Goal: Task Accomplishment & Management: Manage account settings

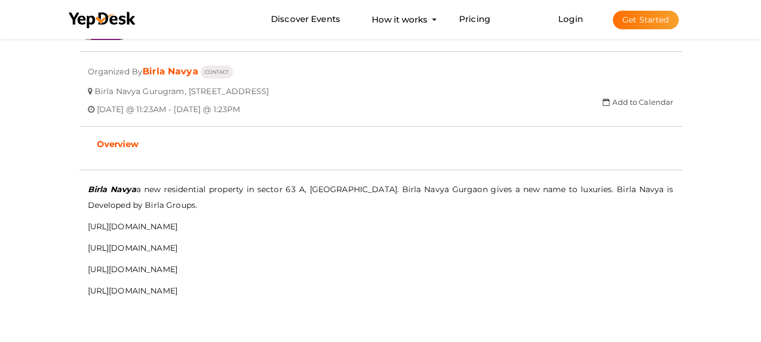
scroll to position [261, 0]
click at [620, 20] on button "Get Started" at bounding box center [646, 20] width 66 height 19
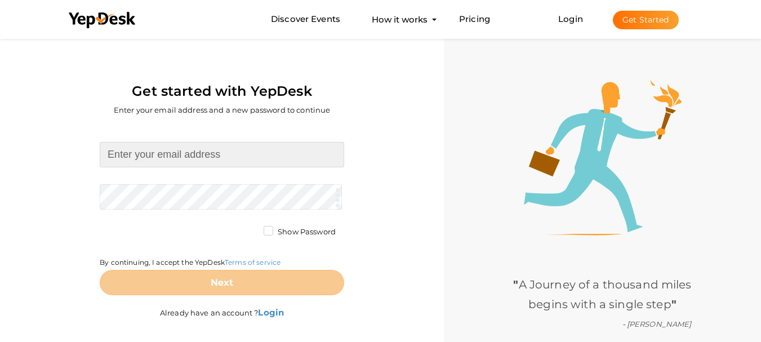
click at [206, 148] on input at bounding box center [222, 154] width 245 height 25
type input "[EMAIL_ADDRESS][DOMAIN_NAME]"
click at [197, 188] on form "civicautoglass086@gmail.com Required. Invalid email. Checking You already have …" at bounding box center [222, 218] width 245 height 153
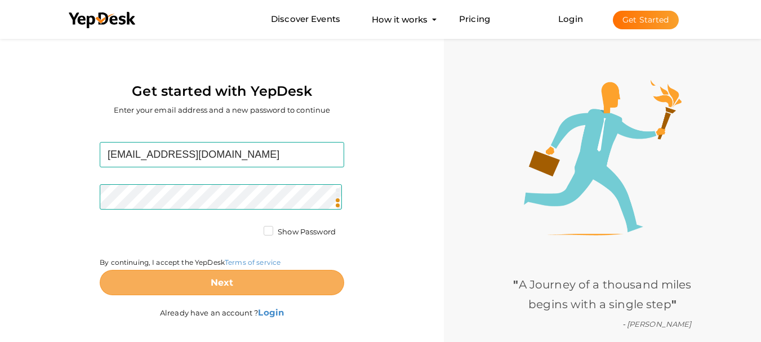
click at [249, 287] on button "Next" at bounding box center [222, 282] width 245 height 25
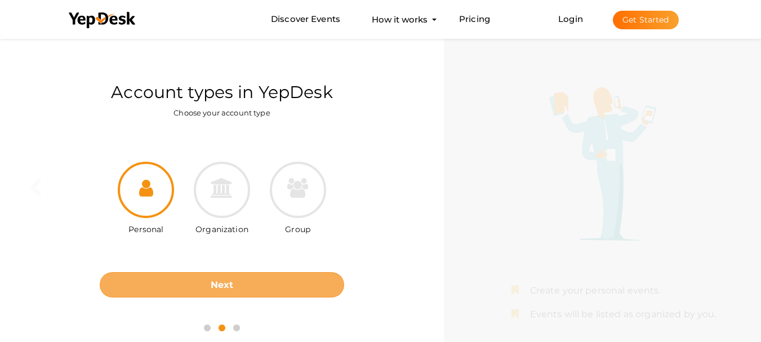
click at [230, 289] on b "Next" at bounding box center [222, 284] width 23 height 11
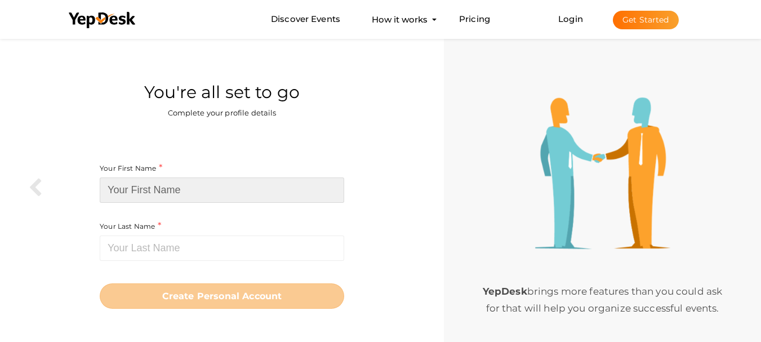
click at [197, 188] on input at bounding box center [222, 189] width 245 height 25
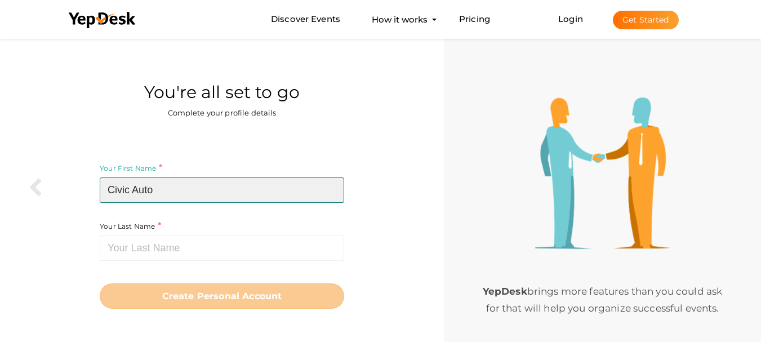
type input "Civic Auto"
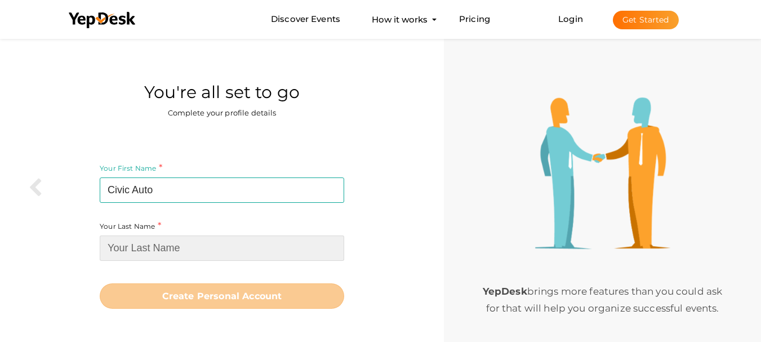
click at [222, 248] on input at bounding box center [222, 247] width 245 height 25
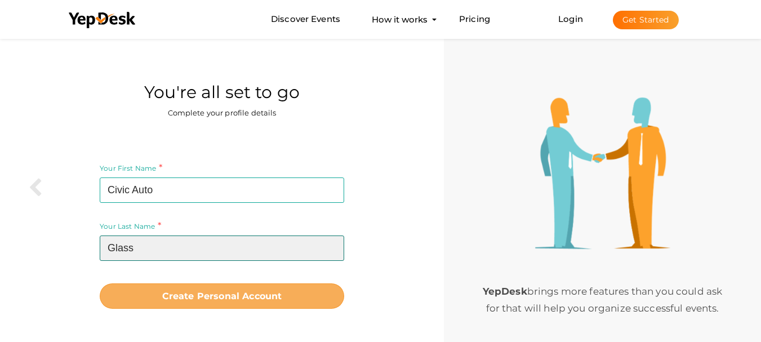
type input "Glass"
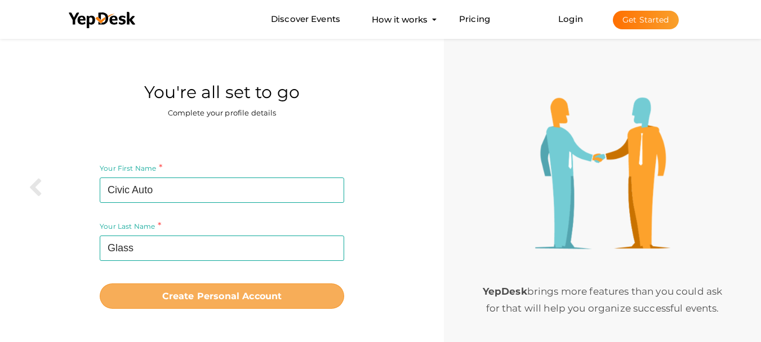
click at [235, 291] on b "Create Personal Account" at bounding box center [222, 296] width 120 height 11
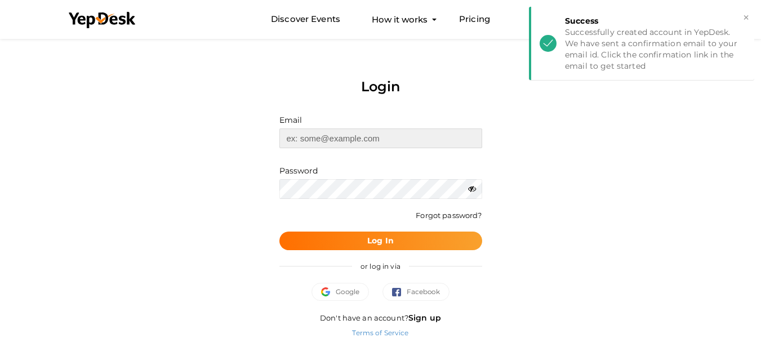
type input "civicautoglass086@gmail.com"
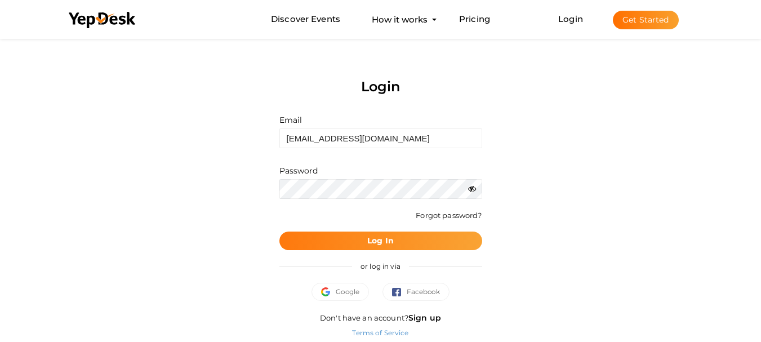
click at [419, 238] on button "Log In" at bounding box center [380, 241] width 203 height 19
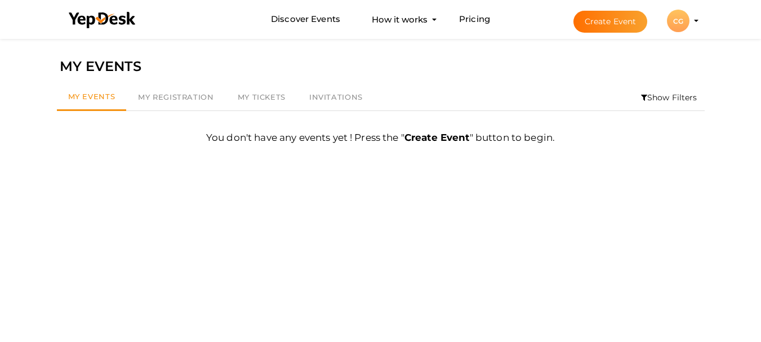
click at [674, 25] on div "CG" at bounding box center [678, 21] width 23 height 23
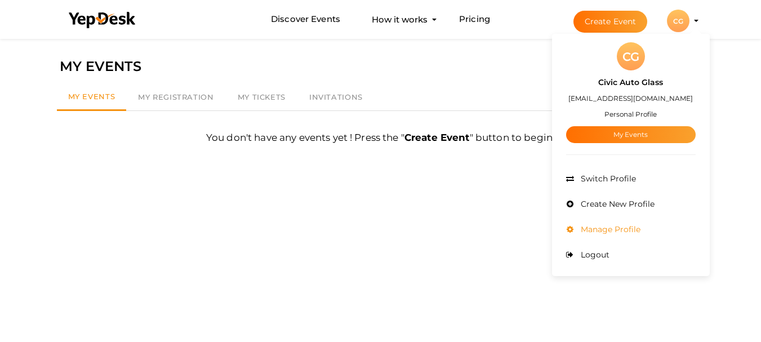
click at [620, 223] on li "Manage Profile" at bounding box center [631, 229] width 130 height 25
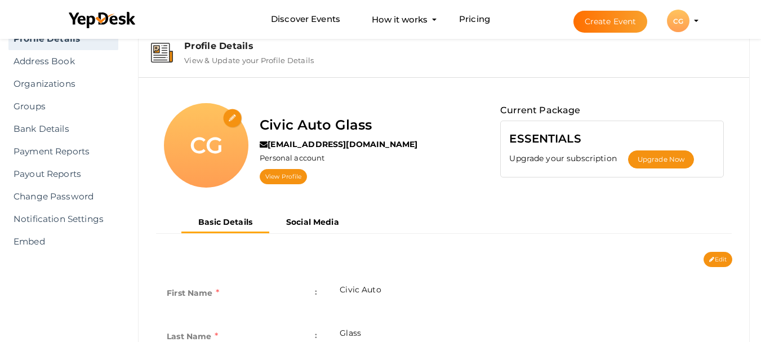
scroll to position [56, 0]
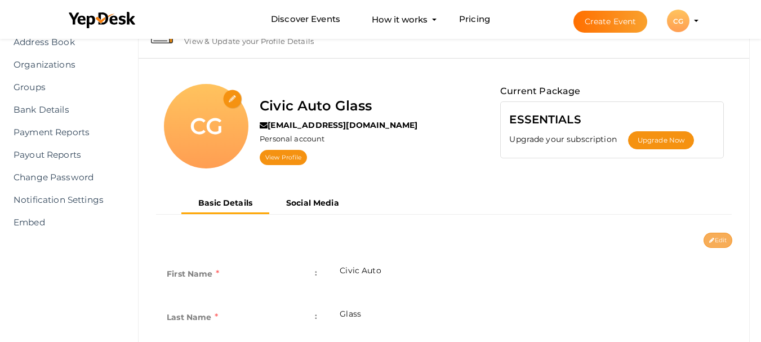
click at [722, 243] on button "Edit" at bounding box center [718, 240] width 29 height 15
type input "Civic Auto"
type input "Glass"
type input "civic-auto-glass"
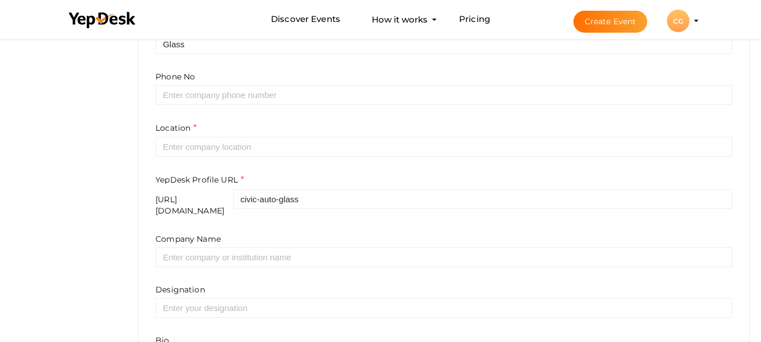
scroll to position [225, 0]
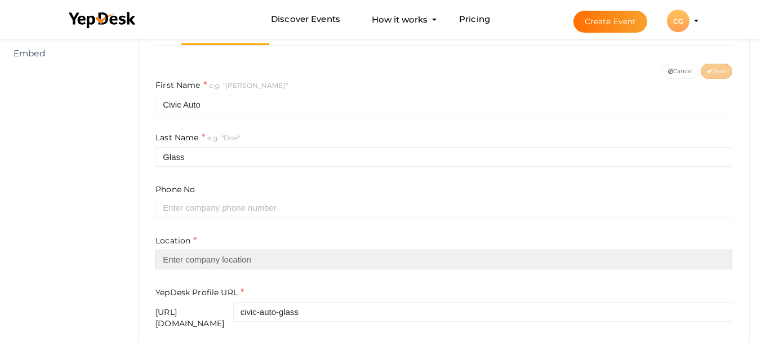
click at [221, 255] on input "text" at bounding box center [443, 260] width 577 height 20
type input "United States"
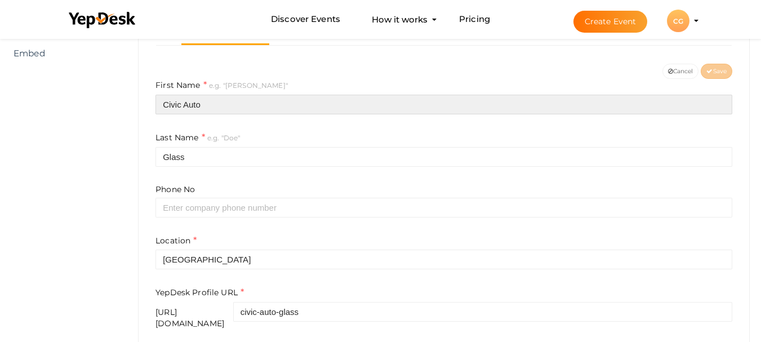
type input "Civic"
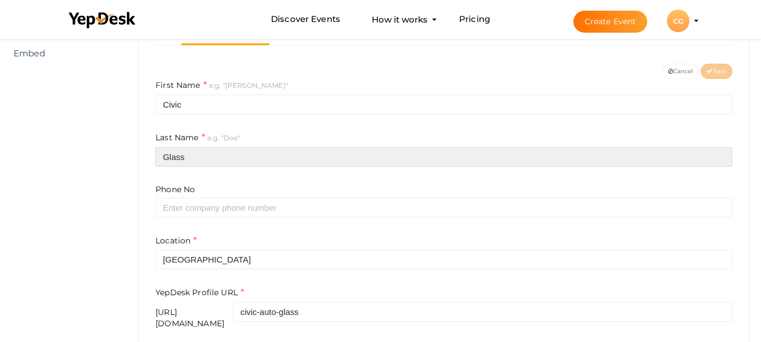
type input "Auto glass"
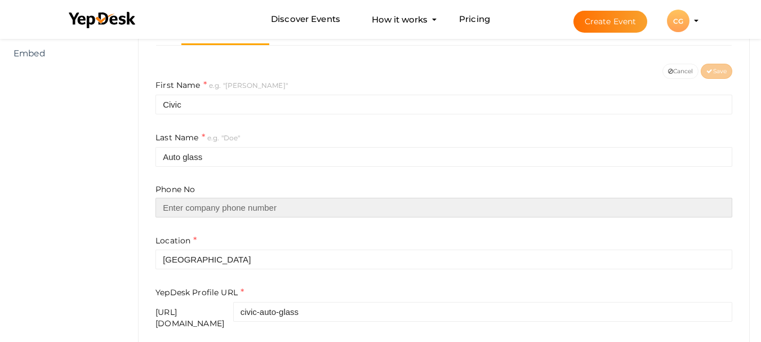
type input "+1 05109994490"
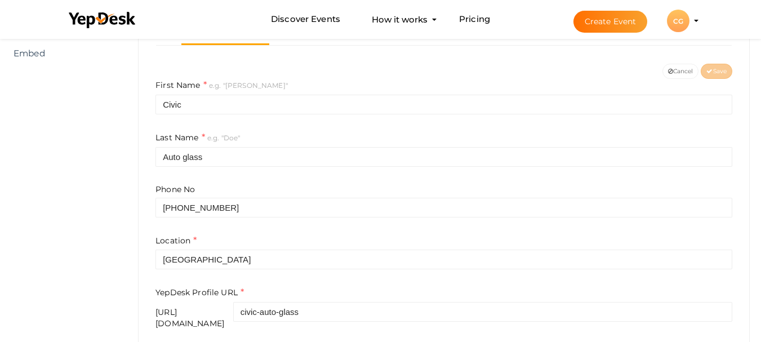
type input "Civic Auto Glass"
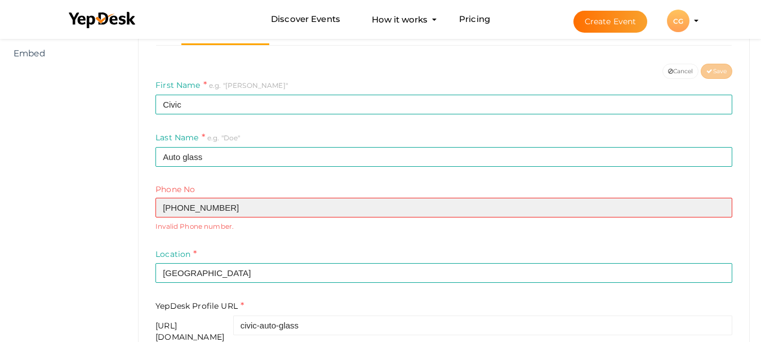
drag, startPoint x: 176, startPoint y: 211, endPoint x: 163, endPoint y: 214, distance: 13.4
click at [163, 214] on input "+1 05109994490" at bounding box center [443, 208] width 577 height 20
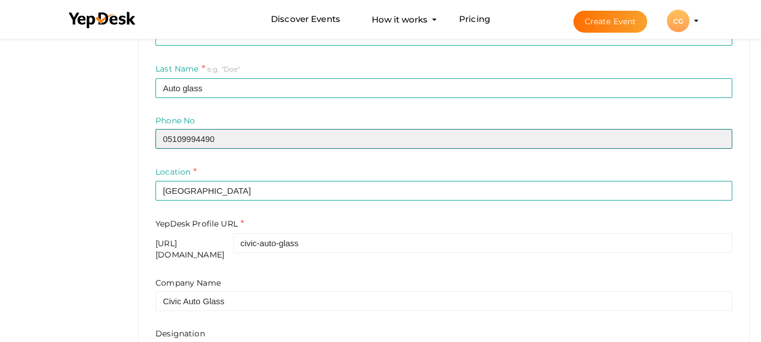
scroll to position [282, 0]
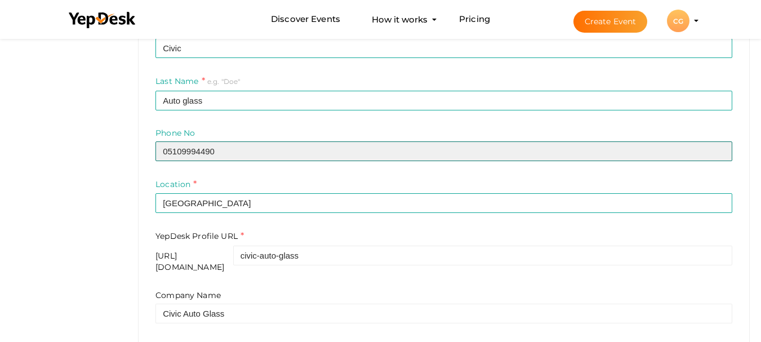
type input "05109994490"
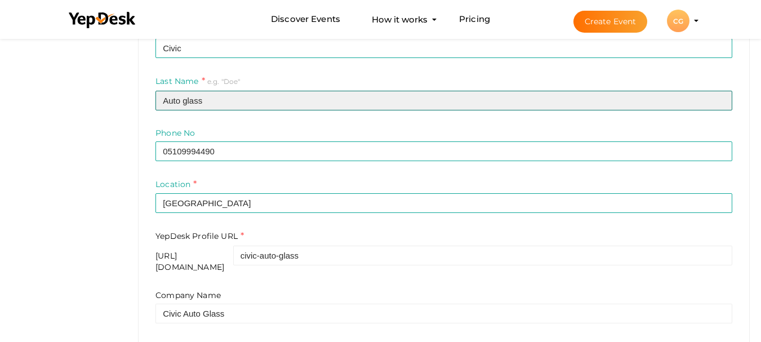
drag, startPoint x: 182, startPoint y: 100, endPoint x: 188, endPoint y: 101, distance: 5.7
click at [188, 101] on input "Auto glass" at bounding box center [443, 101] width 577 height 20
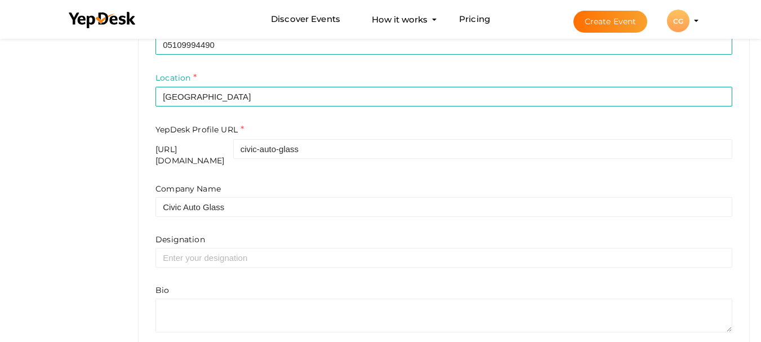
scroll to position [435, 0]
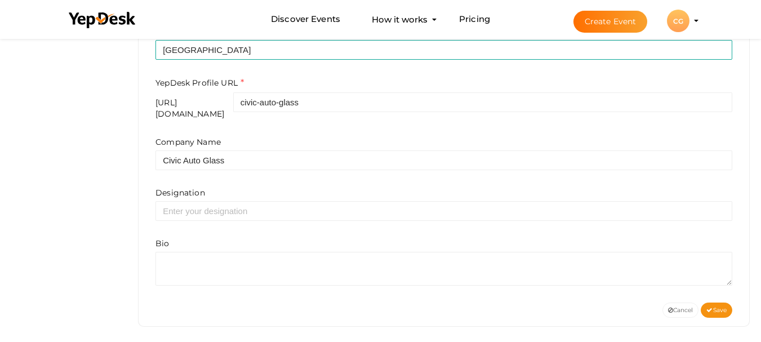
type input "Auto Glass"
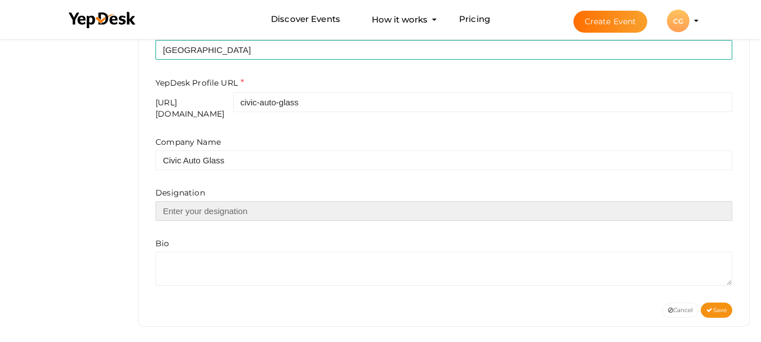
click at [216, 205] on input "text" at bounding box center [443, 211] width 577 height 20
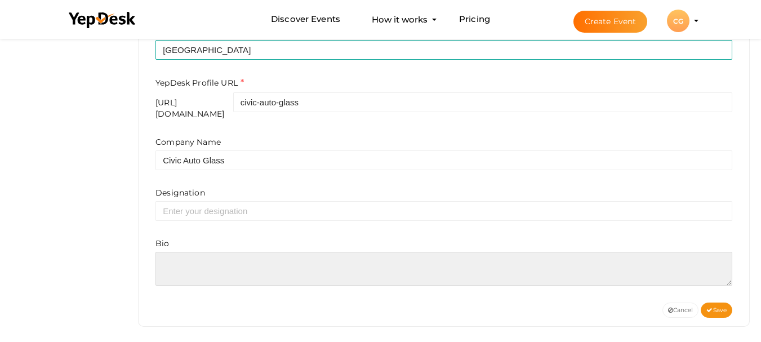
click at [180, 265] on textarea at bounding box center [443, 269] width 577 height 34
paste textarea "Top-notch auto glass replacement and repair services in Santa Clara County, San…"
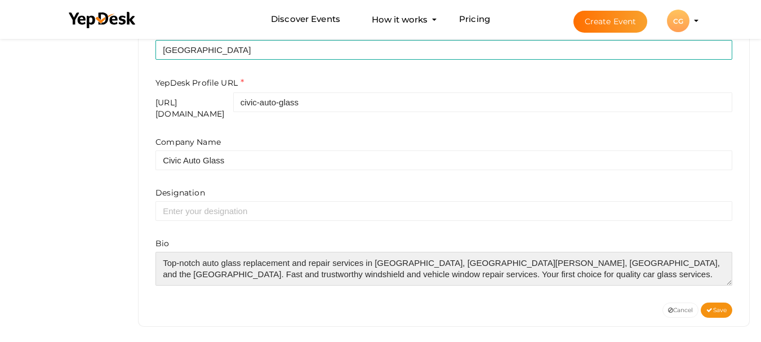
scroll to position [17, 0]
click at [529, 252] on textarea at bounding box center [443, 269] width 577 height 34
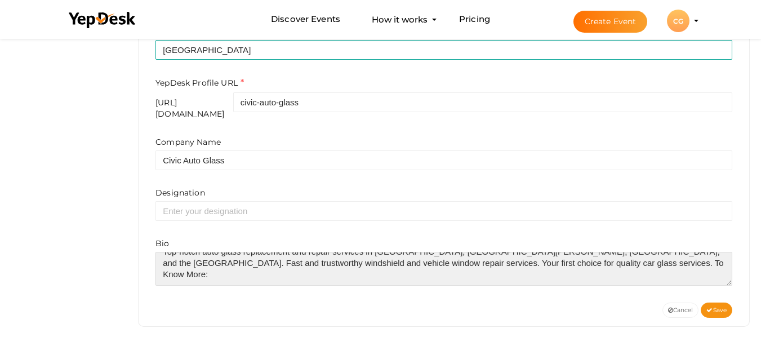
paste textarea "https://www.civicautoglass.com/"
type textarea "Top-notch auto glass replacement and repair services in Santa Clara County, San…"
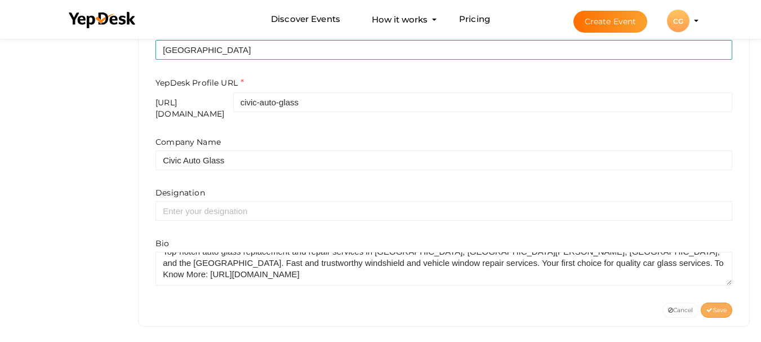
click at [721, 306] on span "Save" at bounding box center [716, 309] width 20 height 7
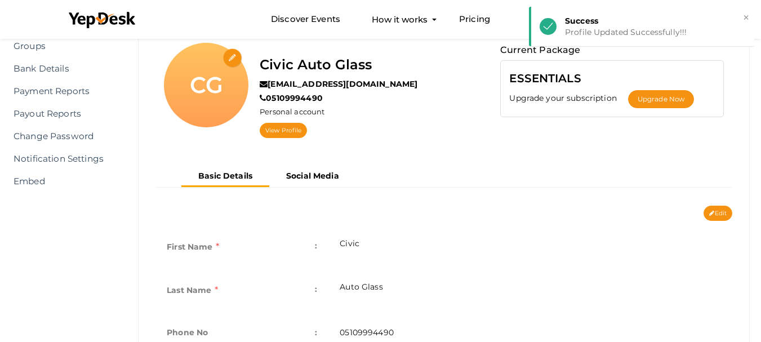
scroll to position [0, 0]
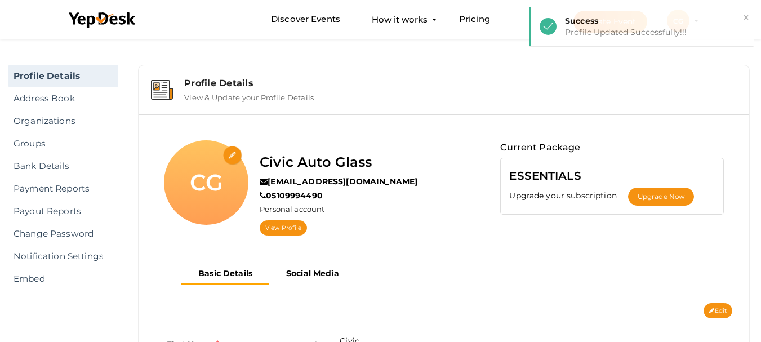
click at [229, 154] on input "file" at bounding box center [233, 156] width 20 height 20
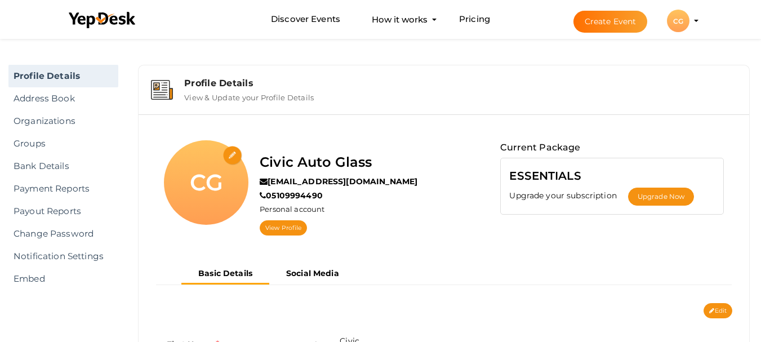
type input "C:\fakepath\Screenshot_imresizer_imresizer.jpg"
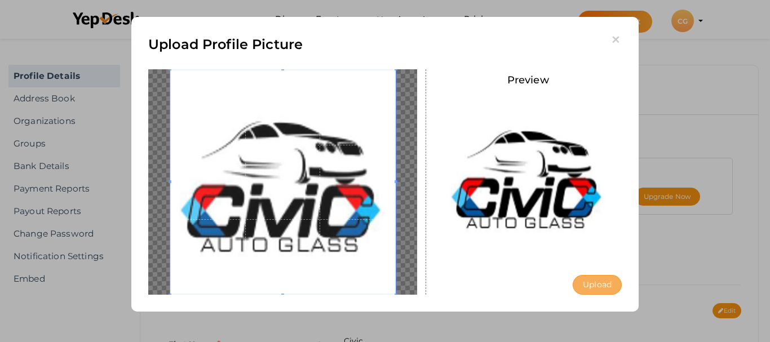
click at [586, 284] on button "Upload" at bounding box center [596, 285] width 49 height 20
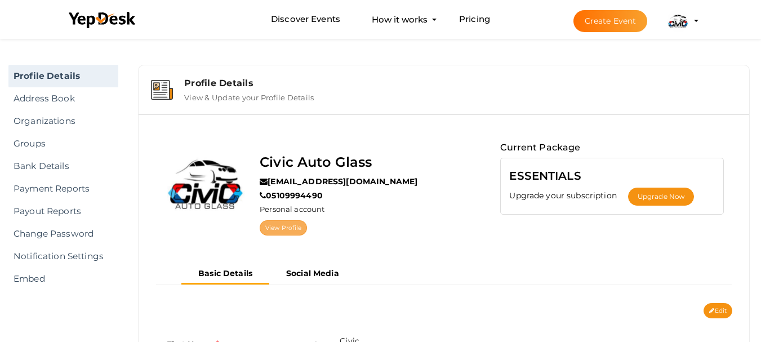
click at [284, 231] on link "View Profile" at bounding box center [283, 227] width 47 height 15
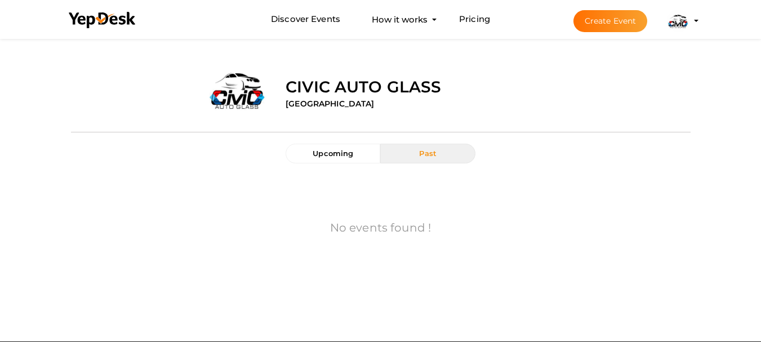
click at [446, 153] on button "Past" at bounding box center [427, 154] width 95 height 20
click at [660, 20] on span "Create Event Civic Auto Glass civicautoglass086@gmail.com Personal Profile My E…" at bounding box center [626, 20] width 134 height 8
click at [690, 23] on button "Civic Auto Glass civicautoglass086@gmail.com Personal Profile My Events Admin S…" at bounding box center [678, 21] width 29 height 24
click at [690, 24] on button "Civic Auto Glass civicautoglass086@gmail.com Personal Profile My Events Admin S…" at bounding box center [678, 21] width 29 height 24
click at [682, 20] on img at bounding box center [678, 21] width 23 height 23
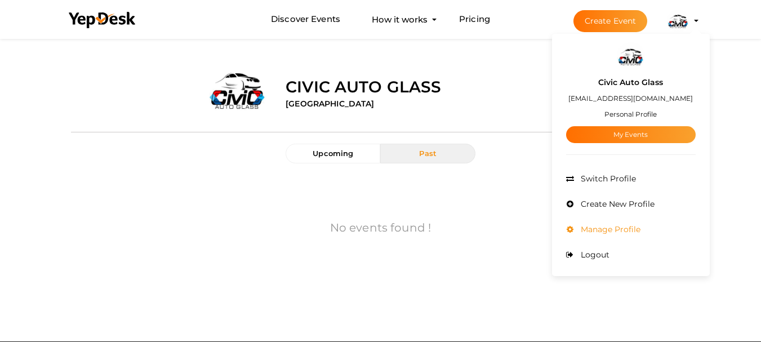
click at [624, 224] on li "Manage Profile" at bounding box center [631, 229] width 130 height 25
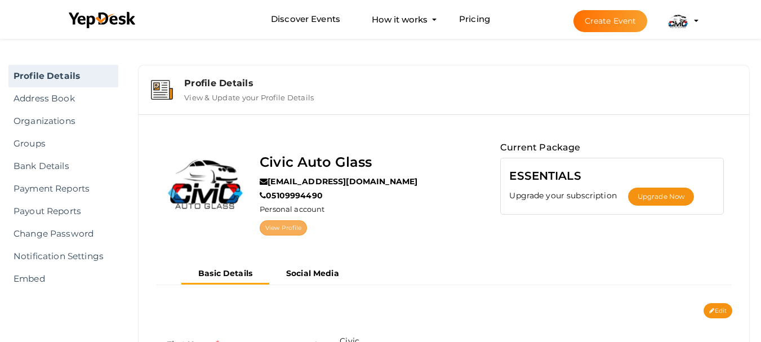
click at [274, 231] on link "View Profile" at bounding box center [283, 227] width 47 height 15
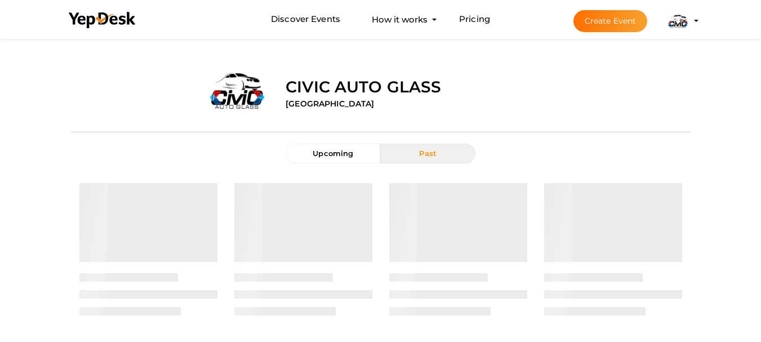
scroll to position [42, 0]
